Goal: Information Seeking & Learning: Learn about a topic

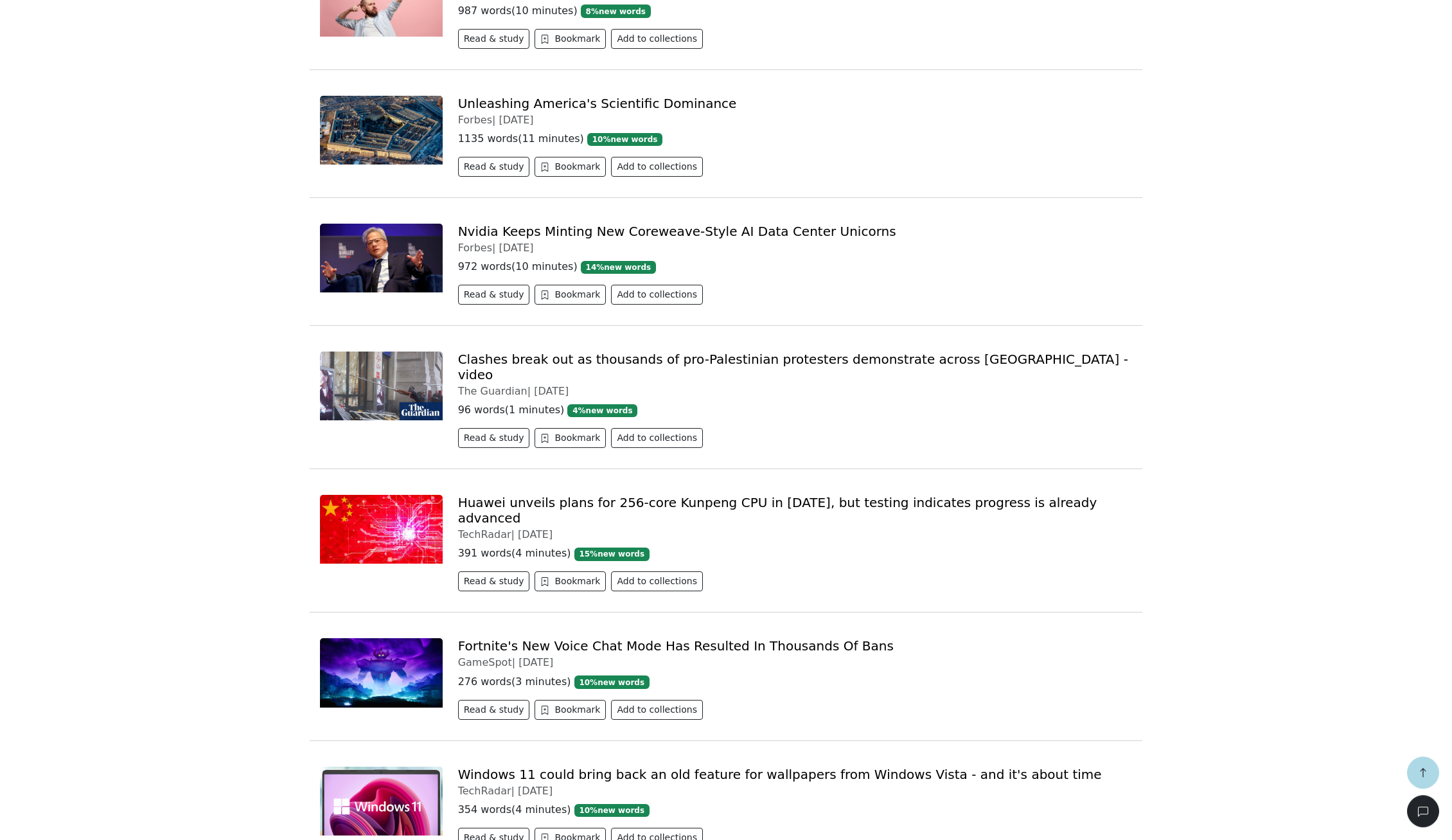
scroll to position [2205, 0]
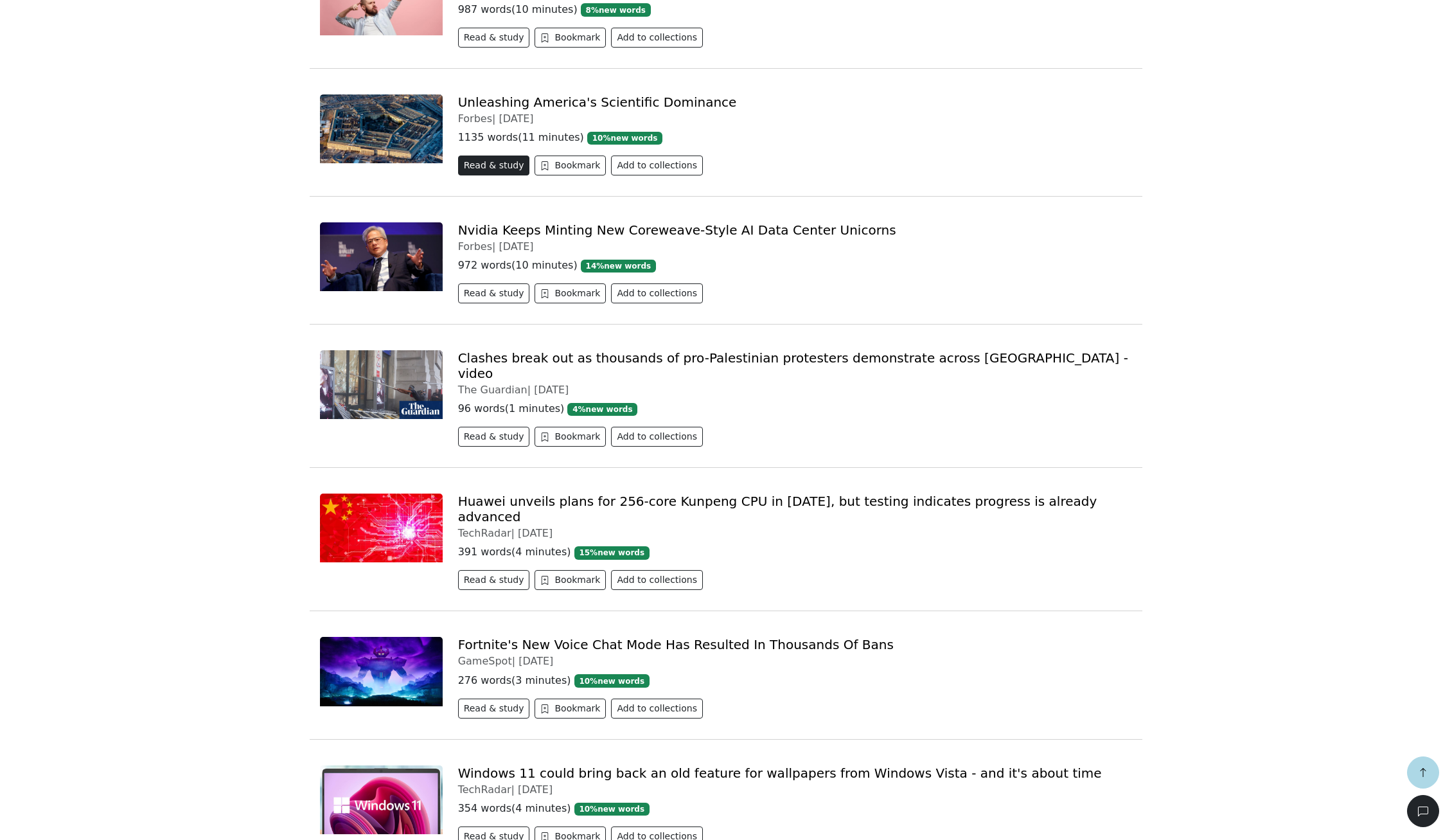
click at [482, 156] on button "Read & study" at bounding box center [493, 165] width 72 height 20
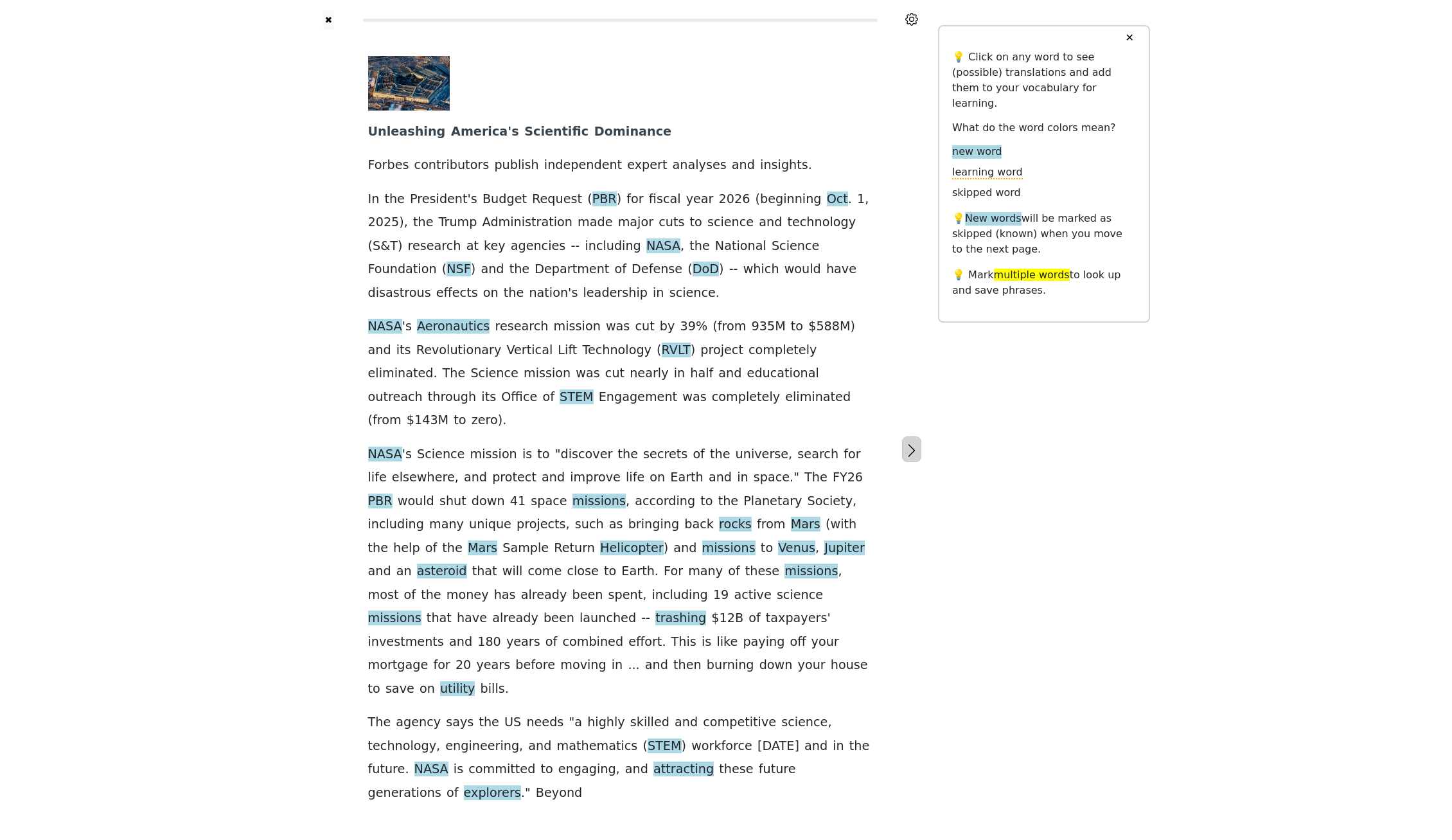
click at [915, 443] on icon "button" at bounding box center [912, 451] width 15 height 15
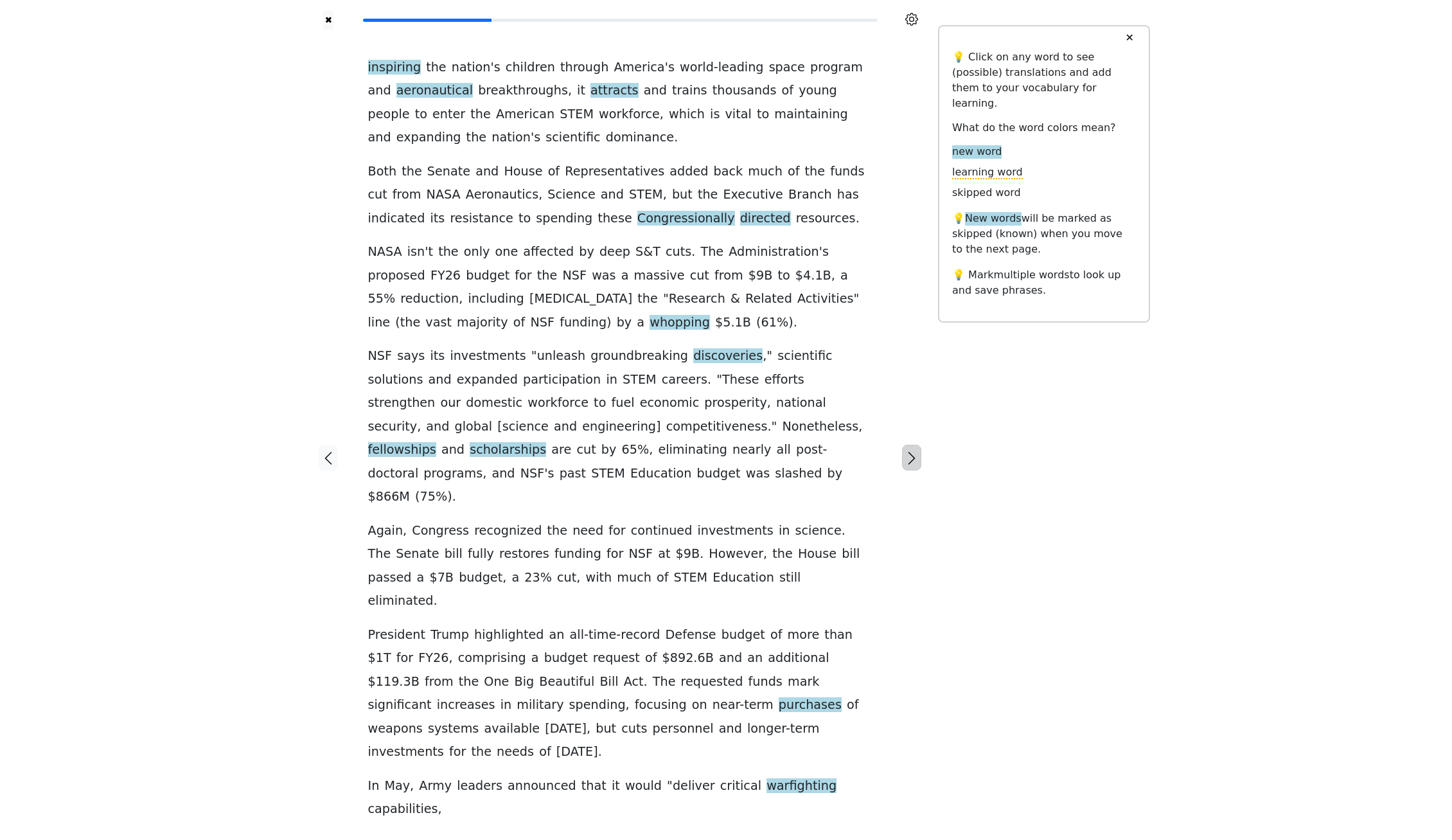
click at [914, 451] on icon "button" at bounding box center [912, 458] width 15 height 15
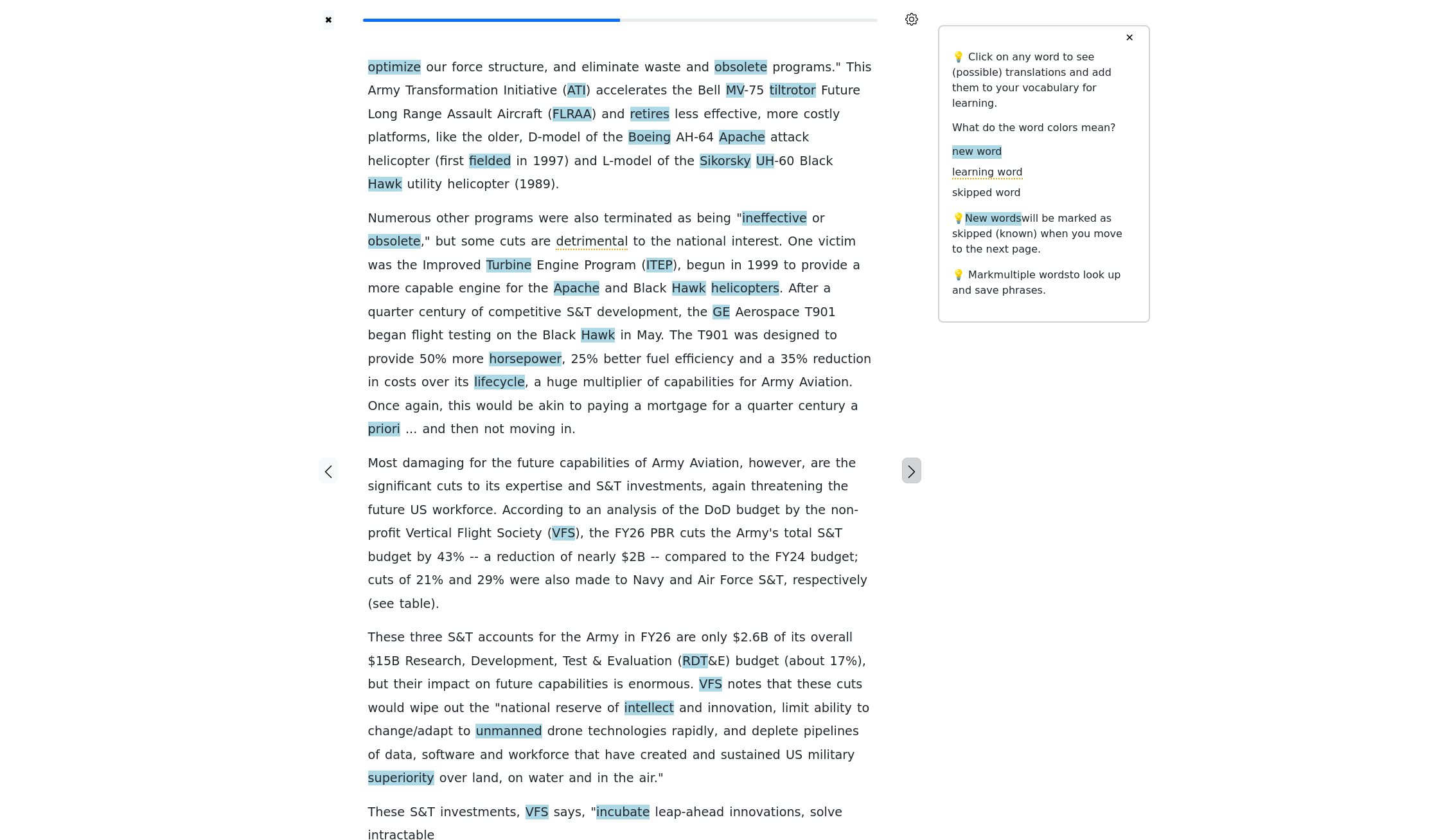
click at [909, 464] on icon "button" at bounding box center [912, 471] width 15 height 15
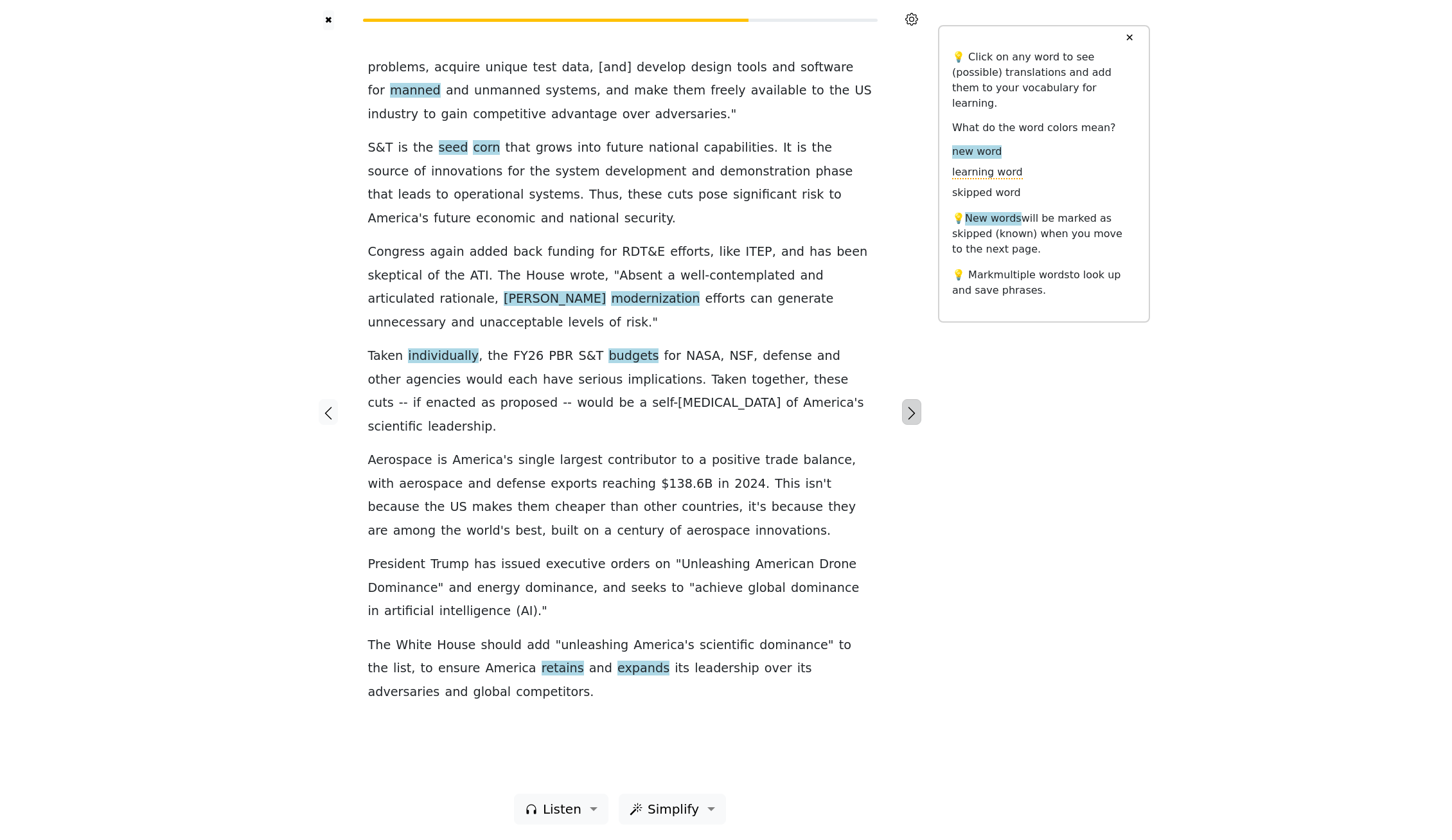
click at [909, 421] on icon "button" at bounding box center [912, 413] width 15 height 15
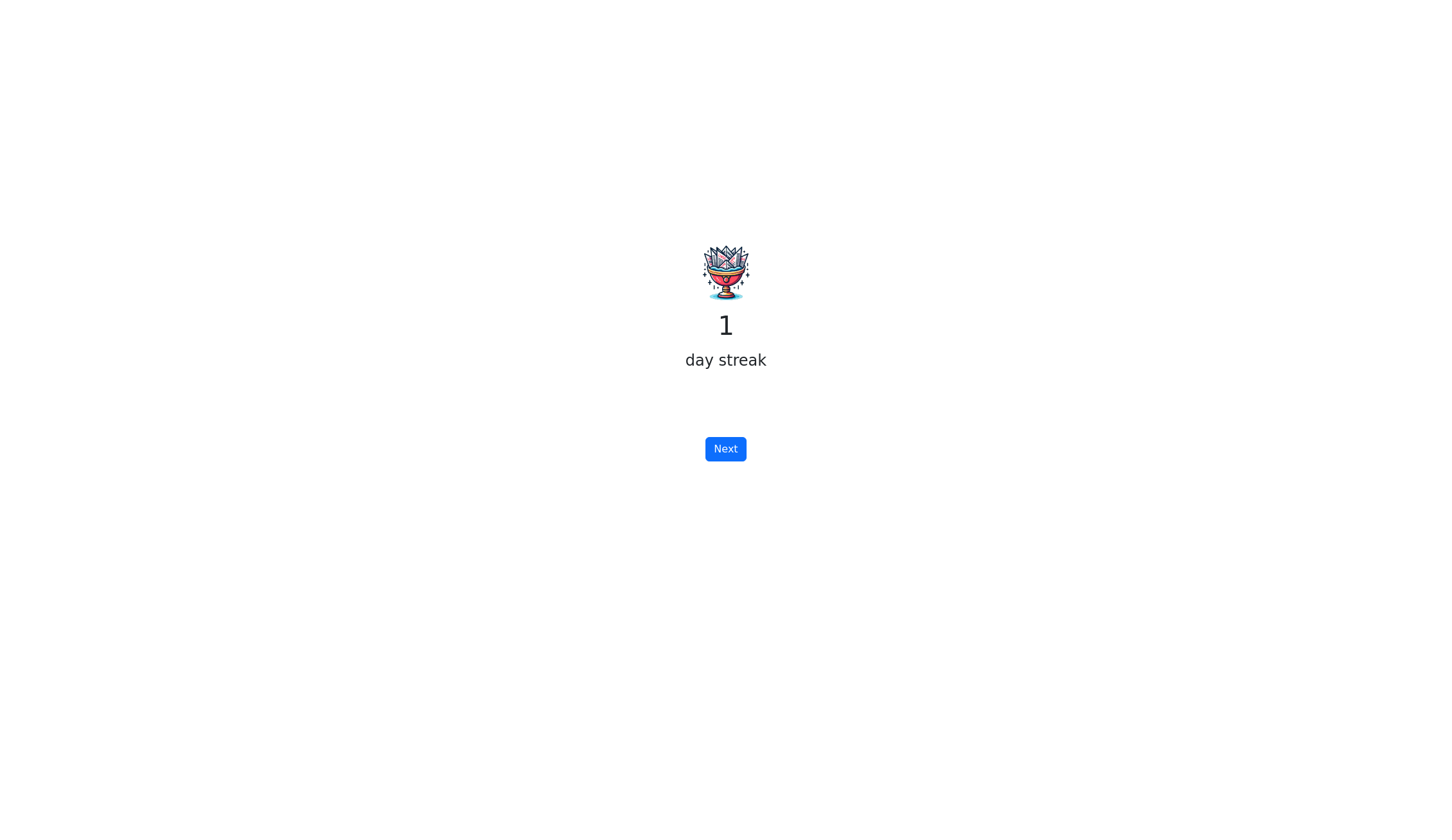
click at [651, 465] on div "1 day streak Next" at bounding box center [726, 336] width 848 height 672
click at [722, 453] on button "Next" at bounding box center [726, 449] width 41 height 25
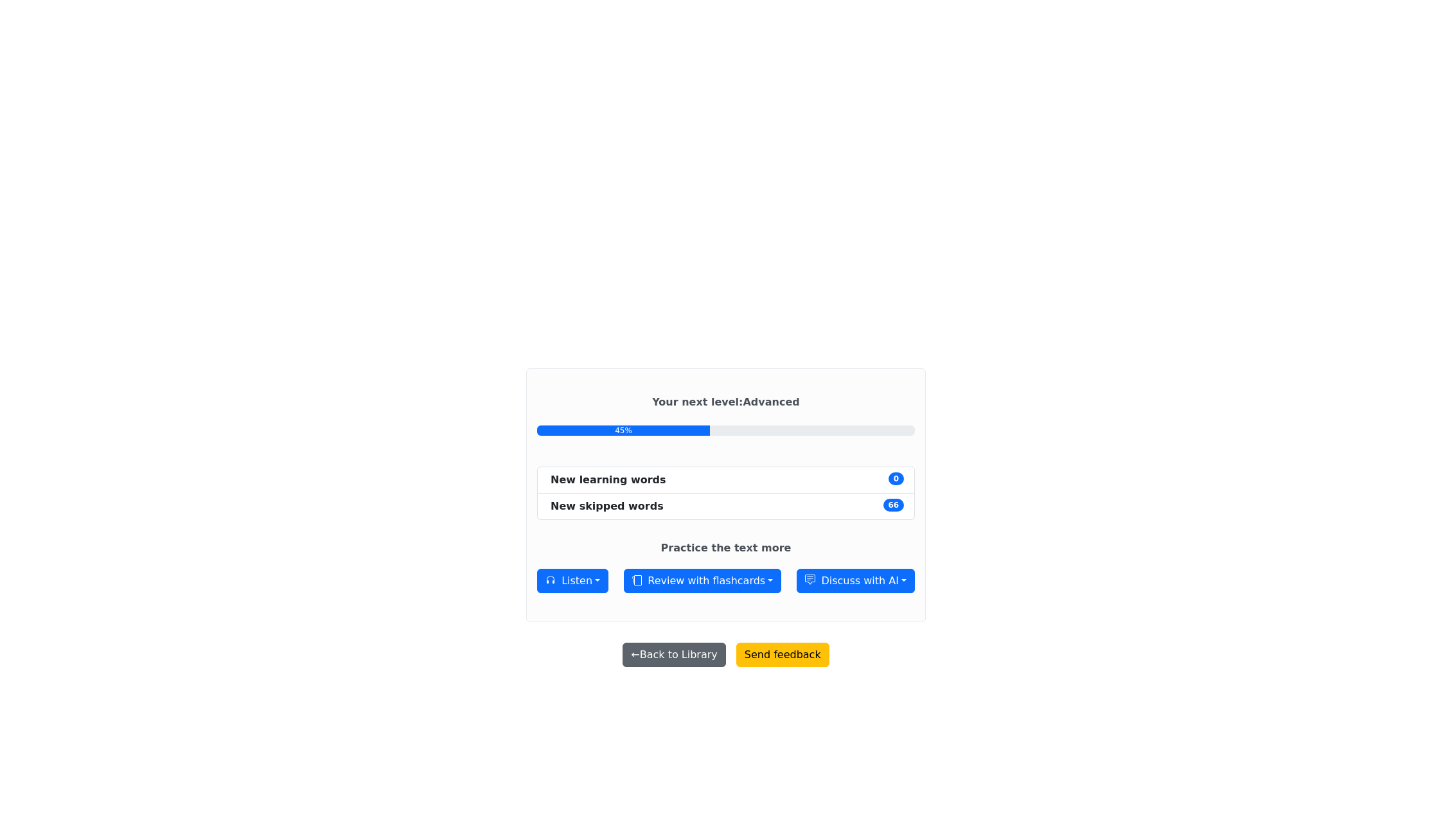
click at [678, 653] on button "← Back to Library" at bounding box center [673, 655] width 103 height 25
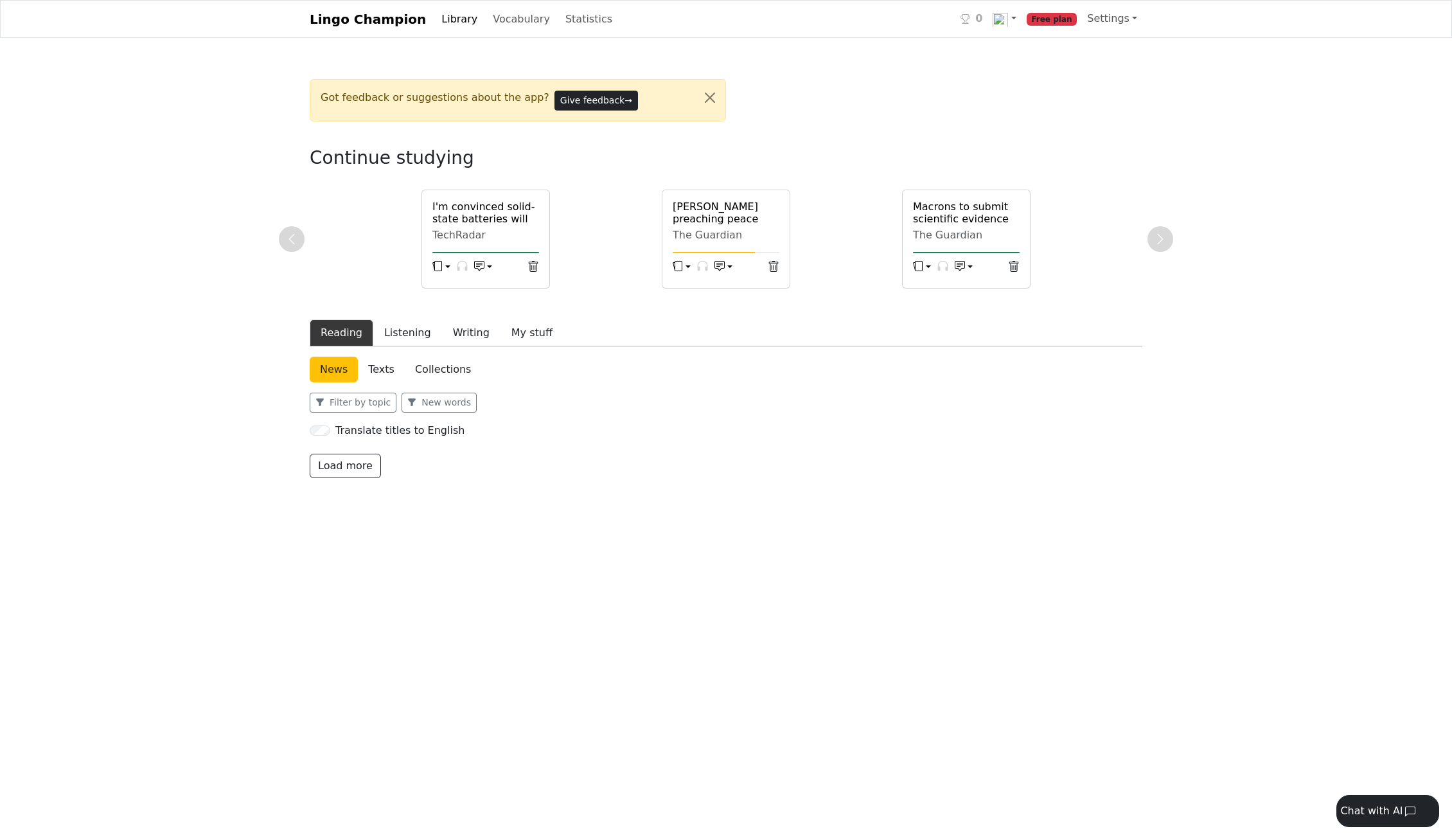
click at [678, 653] on div "Got feedback or suggestions about the app? Give feedback → Continue studying I'…" at bounding box center [726, 362] width 848 height 588
